Goal: Task Accomplishment & Management: Complete application form

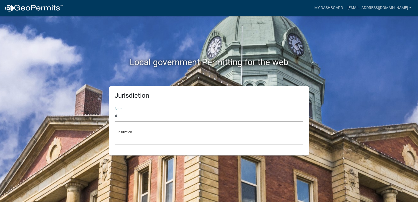
click at [131, 114] on select "All [US_STATE] [US_STATE] [US_STATE] [US_STATE] [US_STATE] [US_STATE] [US_STATE…" at bounding box center [209, 116] width 189 height 11
select select "[US_STATE]"
click at [115, 111] on select "All [US_STATE] [US_STATE] [US_STATE] [US_STATE] [US_STATE] [US_STATE] [US_STATE…" at bounding box center [209, 116] width 189 height 11
click at [126, 140] on select "City of [GEOGRAPHIC_DATA], [US_STATE] City of [GEOGRAPHIC_DATA], [US_STATE] Cit…" at bounding box center [209, 139] width 189 height 11
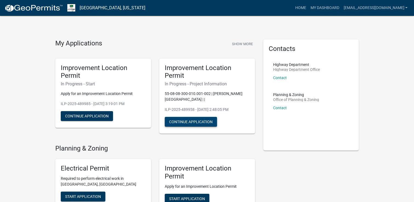
click at [193, 124] on button "Continue Application" at bounding box center [191, 122] width 52 height 10
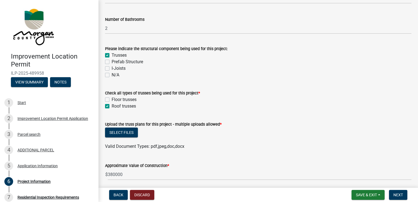
scroll to position [493, 0]
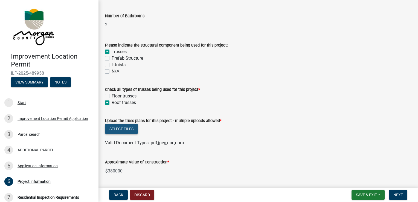
click at [119, 129] on button "Select files" at bounding box center [121, 129] width 33 height 10
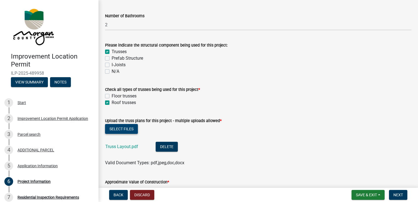
click at [124, 128] on button "Select files" at bounding box center [121, 129] width 33 height 10
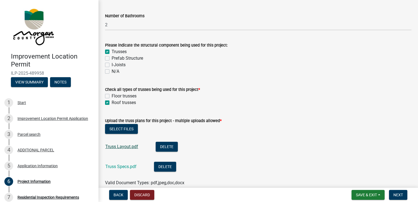
click at [120, 145] on link "Truss Layout.pdf" at bounding box center [121, 146] width 33 height 5
click at [126, 168] on link "Truss Specs.pdf" at bounding box center [120, 166] width 31 height 5
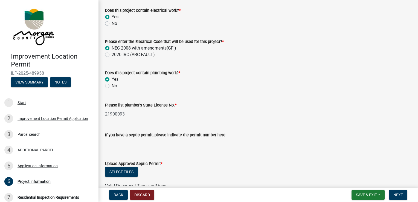
scroll to position [931, 0]
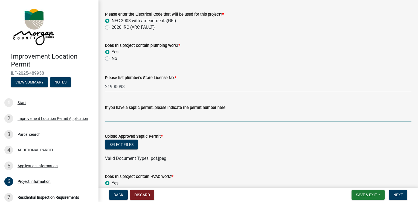
click at [114, 118] on input "If you have a septic permit, please indicate the permit number here" at bounding box center [258, 116] width 307 height 11
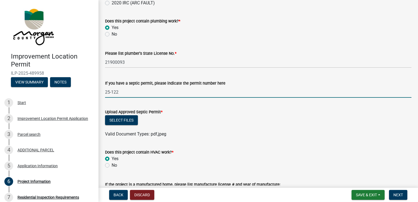
scroll to position [986, 0]
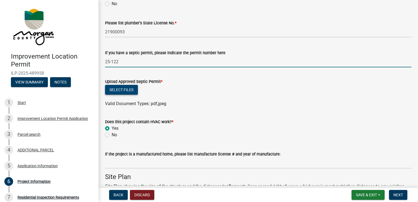
type input "25-122"
click at [122, 91] on button "Select files" at bounding box center [121, 90] width 33 height 10
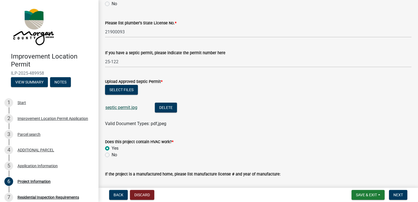
click at [122, 108] on link "septic permit.jpg" at bounding box center [121, 107] width 32 height 5
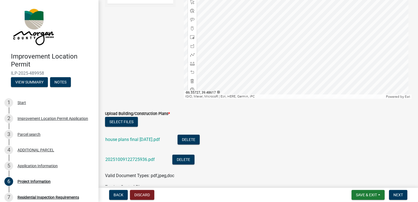
scroll to position [1342, 0]
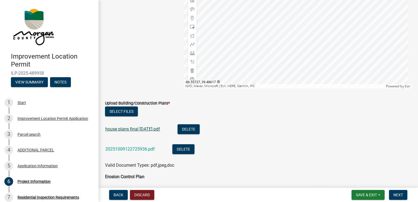
click at [141, 128] on link "house plans final [DATE].pdf" at bounding box center [132, 129] width 55 height 5
click at [145, 148] on link "20251009122725936.pdf" at bounding box center [130, 149] width 50 height 5
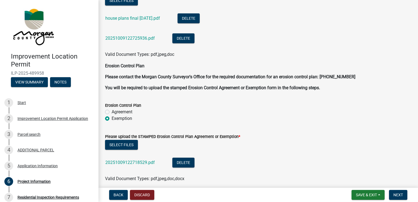
scroll to position [1479, 0]
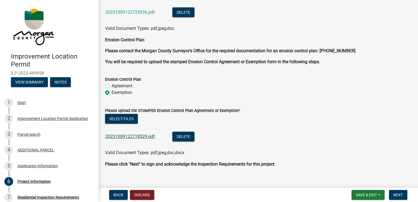
click at [136, 137] on link "20251009122718529.pdf" at bounding box center [130, 136] width 50 height 5
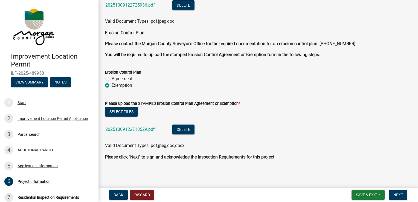
scroll to position [1486, 0]
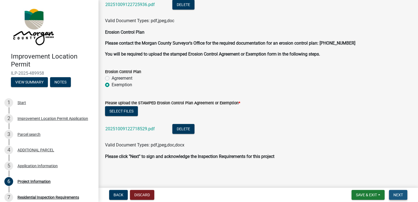
click at [401, 195] on span "Next" at bounding box center [399, 195] width 10 height 4
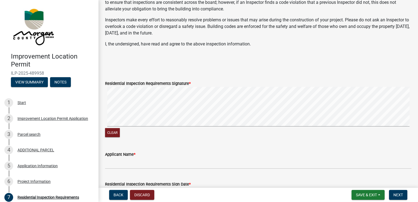
scroll to position [122, 0]
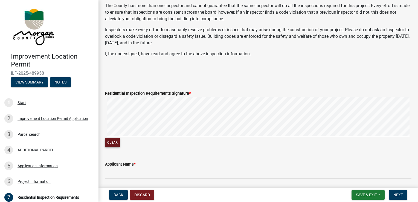
click at [111, 147] on button "Clear" at bounding box center [112, 142] width 15 height 9
click at [107, 79] on p at bounding box center [258, 76] width 307 height 7
click at [117, 147] on button "Clear" at bounding box center [112, 142] width 15 height 9
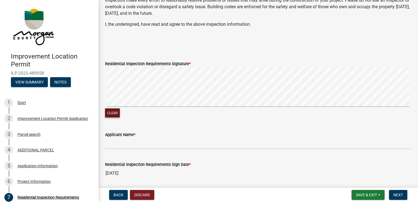
scroll to position [176, 0]
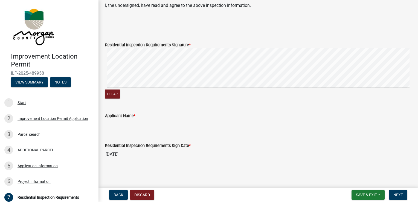
click at [121, 126] on input "Applicant Name *" at bounding box center [258, 124] width 307 height 11
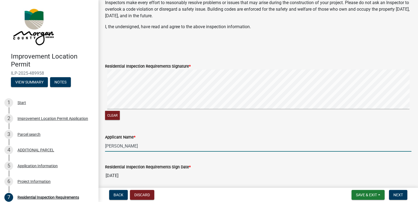
scroll to position [149, 0]
type input "[PERSON_NAME]"
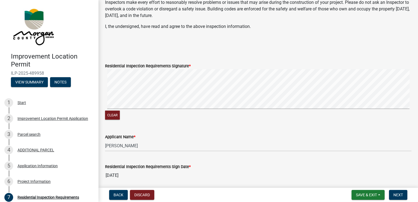
click at [116, 52] on p at bounding box center [258, 48] width 307 height 7
click at [196, 69] on div "Residential Inspection Requirements Signature *" at bounding box center [258, 66] width 307 height 7
click at [112, 120] on button "Clear" at bounding box center [112, 115] width 15 height 9
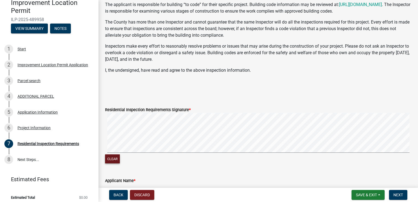
scroll to position [94, 0]
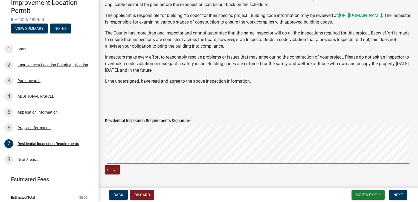
click at [113, 107] on p at bounding box center [258, 103] width 307 height 7
click at [169, 123] on label "Residential Inspection Requirements Signature *" at bounding box center [148, 121] width 86 height 4
click at [111, 174] on button "Clear" at bounding box center [112, 169] width 15 height 9
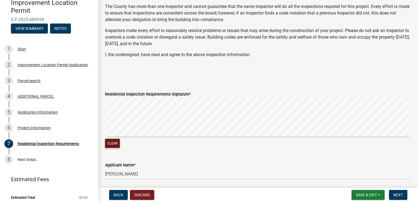
scroll to position [122, 0]
click at [116, 147] on button "Clear" at bounding box center [112, 142] width 15 height 9
click at [114, 147] on button "Clear" at bounding box center [112, 142] width 15 height 9
click at [114, 68] on p at bounding box center [258, 65] width 307 height 7
click at [125, 96] on label "Residential Inspection Requirements Signature *" at bounding box center [148, 94] width 86 height 4
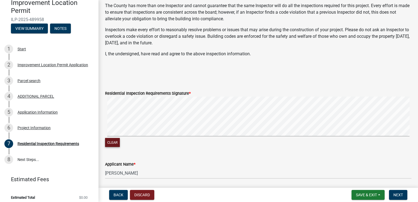
click at [116, 147] on button "Clear" at bounding box center [112, 142] width 15 height 9
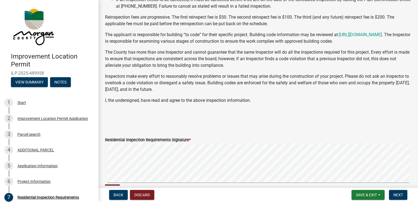
scroll to position [67, 0]
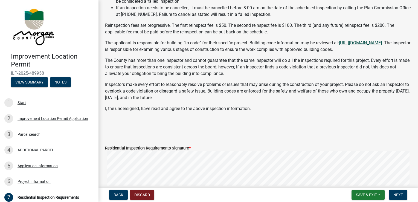
click at [371, 45] on link "[URL][DOMAIN_NAME]" at bounding box center [360, 42] width 43 height 5
click at [192, 151] on div "Residential Inspection Requirements Signature *" at bounding box center [258, 148] width 307 height 7
drag, startPoint x: 192, startPoint y: 153, endPoint x: 266, endPoint y: 133, distance: 76.7
click at [266, 133] on div "RESIDENTIAL Acknowledgement of Inspection Requirements The applicant acknowledg…" at bounding box center [258, 49] width 307 height 170
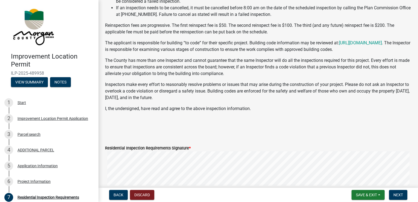
click at [138, 112] on p "I, the undersigned, have read and agree to the above inspection information." at bounding box center [258, 108] width 307 height 7
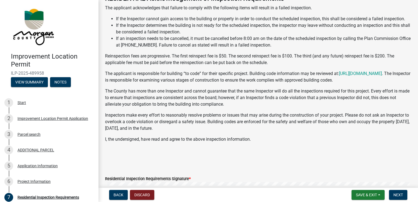
scroll to position [82, 0]
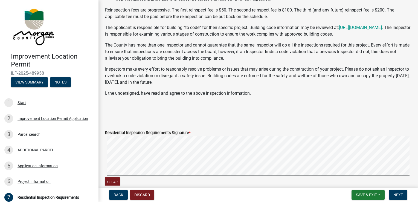
click at [258, 108] on p at bounding box center [258, 104] width 307 height 7
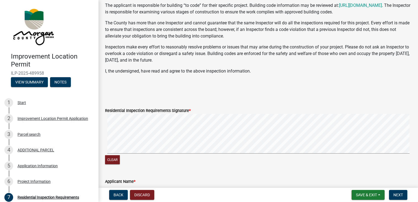
scroll to position [137, 0]
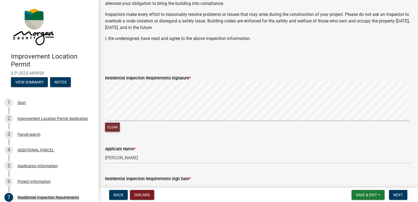
click at [114, 132] on button "Clear" at bounding box center [112, 127] width 15 height 9
click at [196, 130] on div "Clear" at bounding box center [258, 107] width 307 height 52
click at [165, 148] on div "Applicant Name * [PERSON_NAME]" at bounding box center [258, 150] width 307 height 25
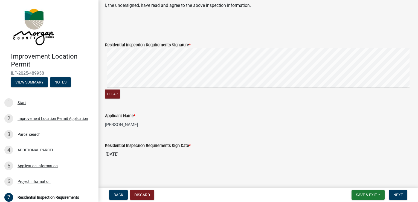
scroll to position [176, 0]
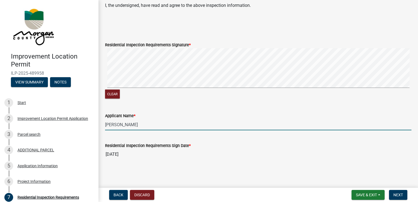
click at [206, 127] on input "[PERSON_NAME]" at bounding box center [258, 124] width 307 height 11
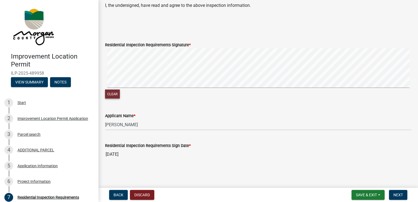
click at [114, 93] on button "Clear" at bounding box center [112, 94] width 15 height 9
click at [124, 89] on signature-pad at bounding box center [258, 69] width 307 height 42
click at [117, 94] on button "Clear" at bounding box center [112, 94] width 15 height 9
click at [207, 89] on signature-pad at bounding box center [258, 69] width 307 height 42
click at [398, 194] on span "Next" at bounding box center [399, 195] width 10 height 4
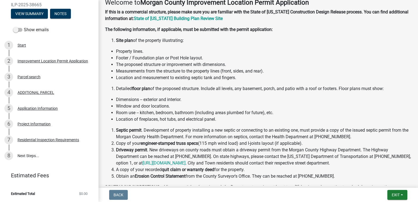
scroll to position [10, 0]
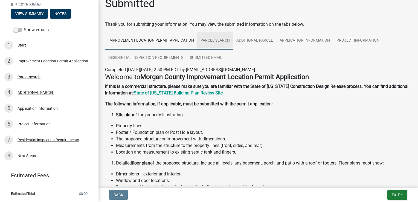
click at [222, 40] on link "Parcel search" at bounding box center [215, 41] width 36 height 18
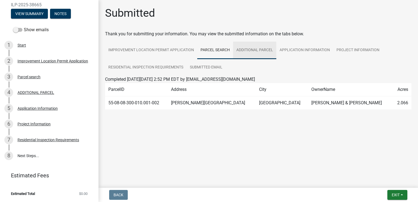
click at [256, 50] on link "ADDITIONAL PARCEL" at bounding box center [254, 51] width 43 height 18
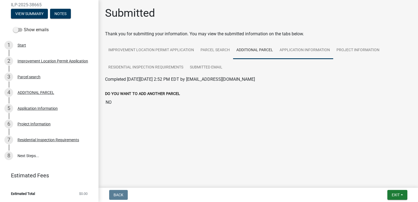
click at [298, 50] on link "Application Information" at bounding box center [305, 51] width 57 height 18
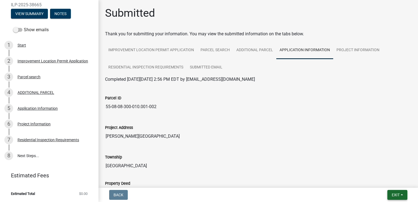
click at [397, 196] on span "Exit" at bounding box center [396, 195] width 8 height 4
click at [382, 181] on button "Save & Exit" at bounding box center [386, 180] width 44 height 13
